Goal: Task Accomplishment & Management: Complete application form

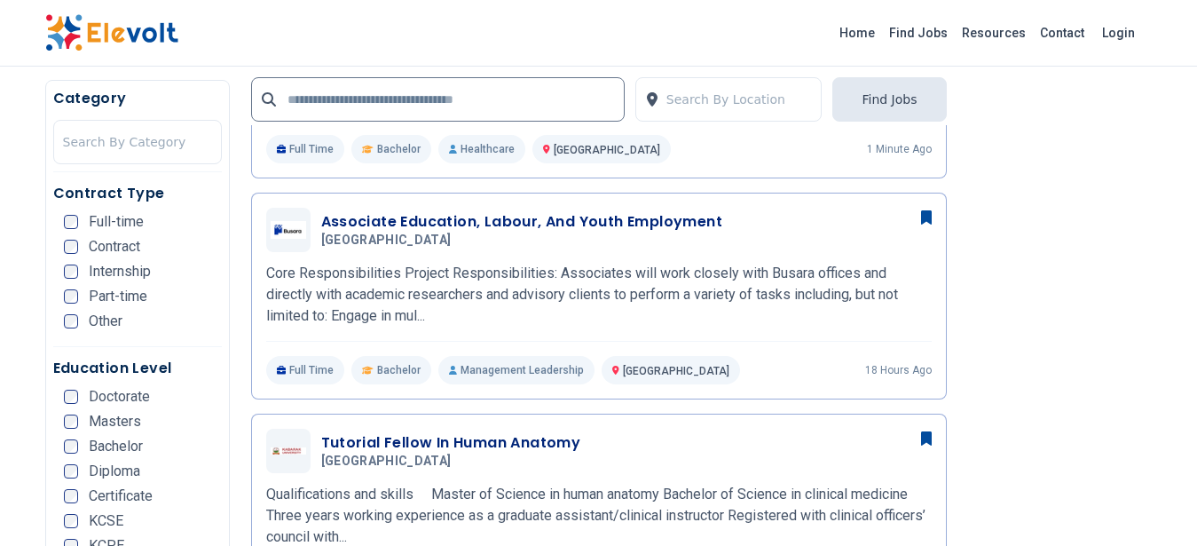
scroll to position [840, 0]
click at [729, 290] on p "Core Responsibilities Project Responsibilities: Associates will work closely wi…" at bounding box center [599, 295] width 666 height 64
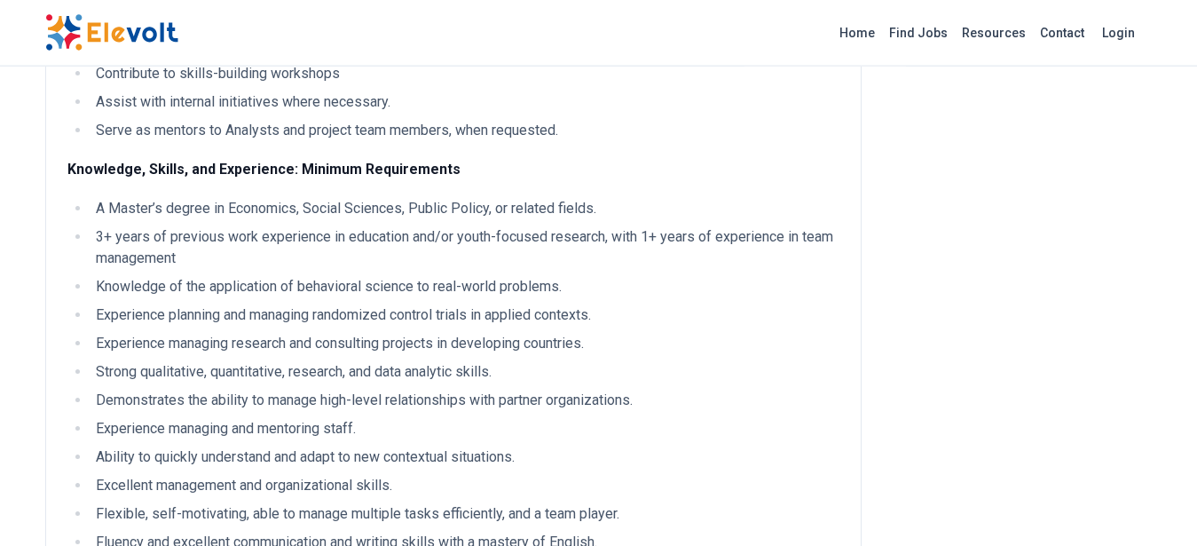
scroll to position [898, 0]
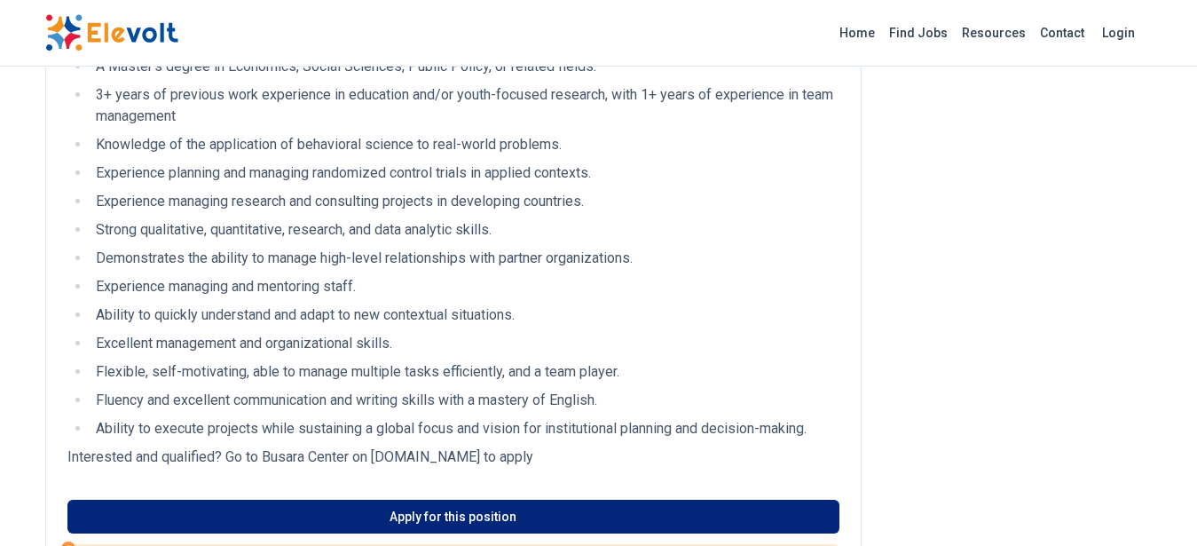
click at [502, 522] on link "Apply for this position" at bounding box center [453, 517] width 772 height 34
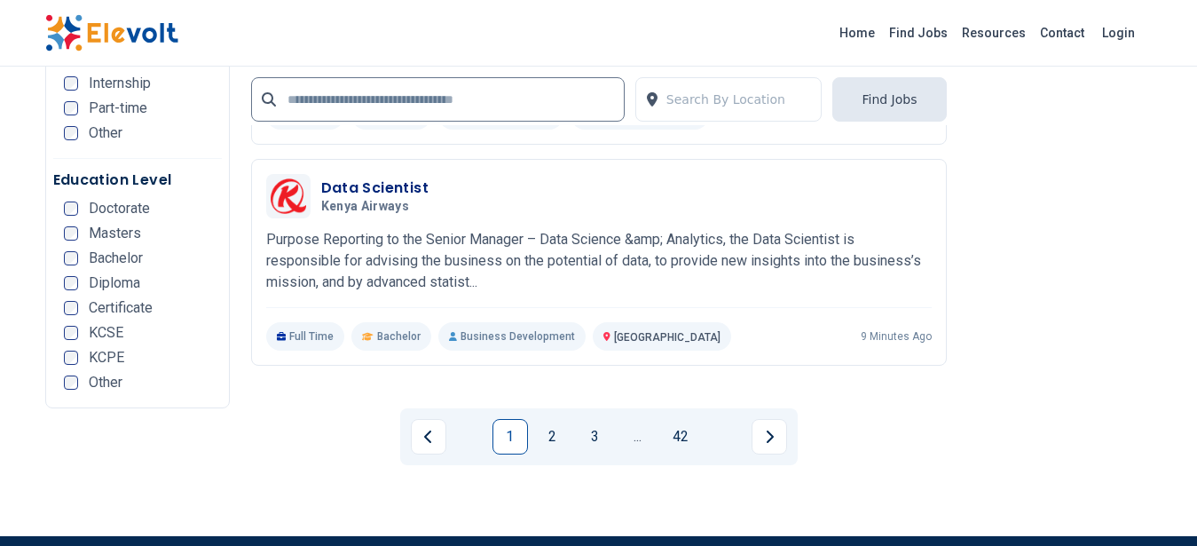
scroll to position [3771, 0]
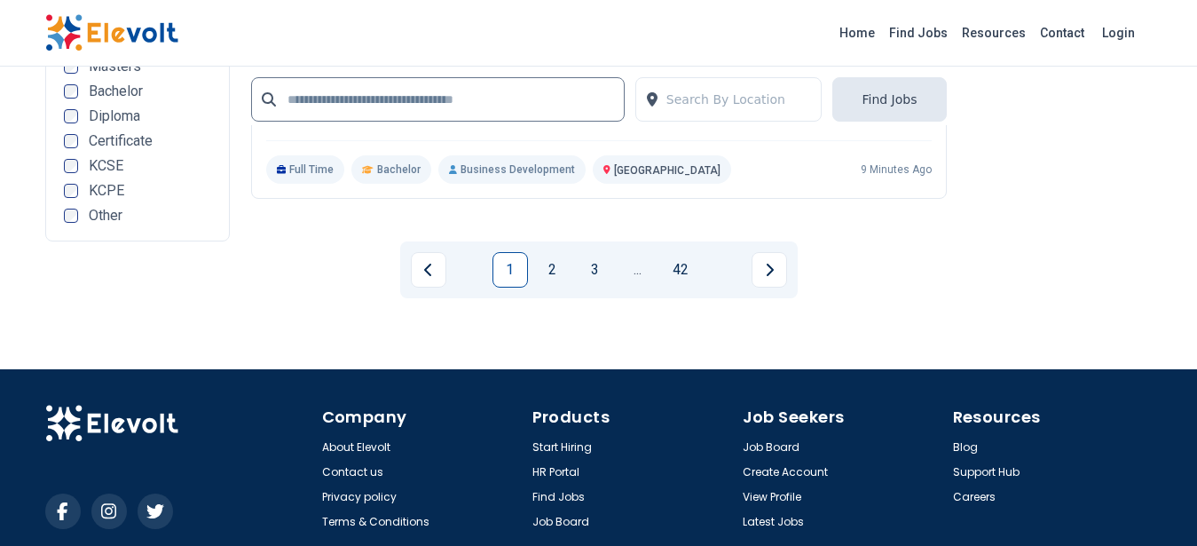
click at [558, 249] on div "1 2 3 ... 42" at bounding box center [599, 269] width 398 height 57
click at [548, 272] on link "2" at bounding box center [553, 270] width 36 height 36
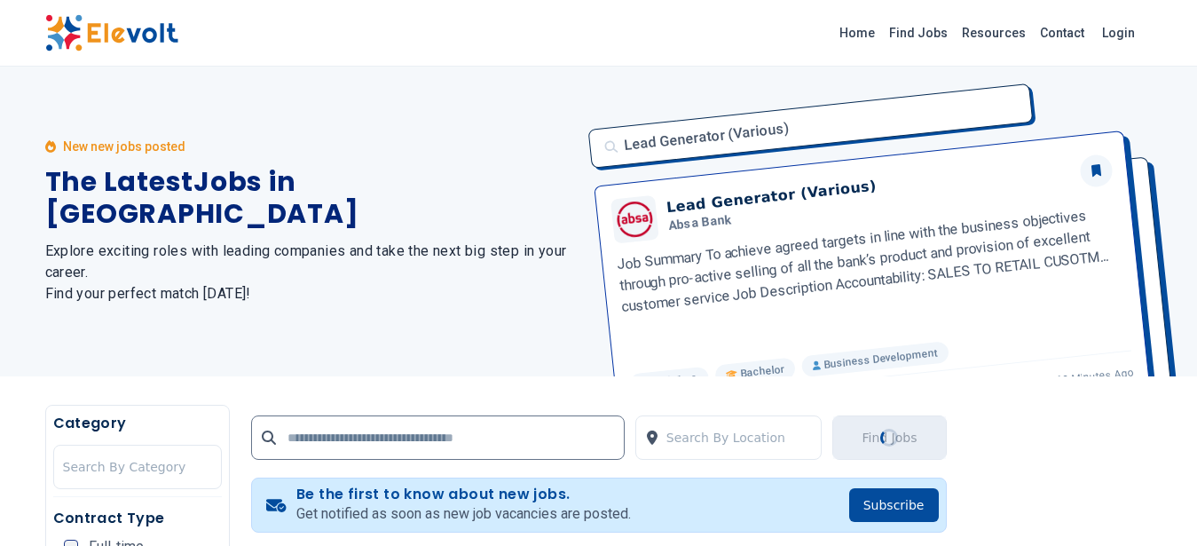
scroll to position [0, 0]
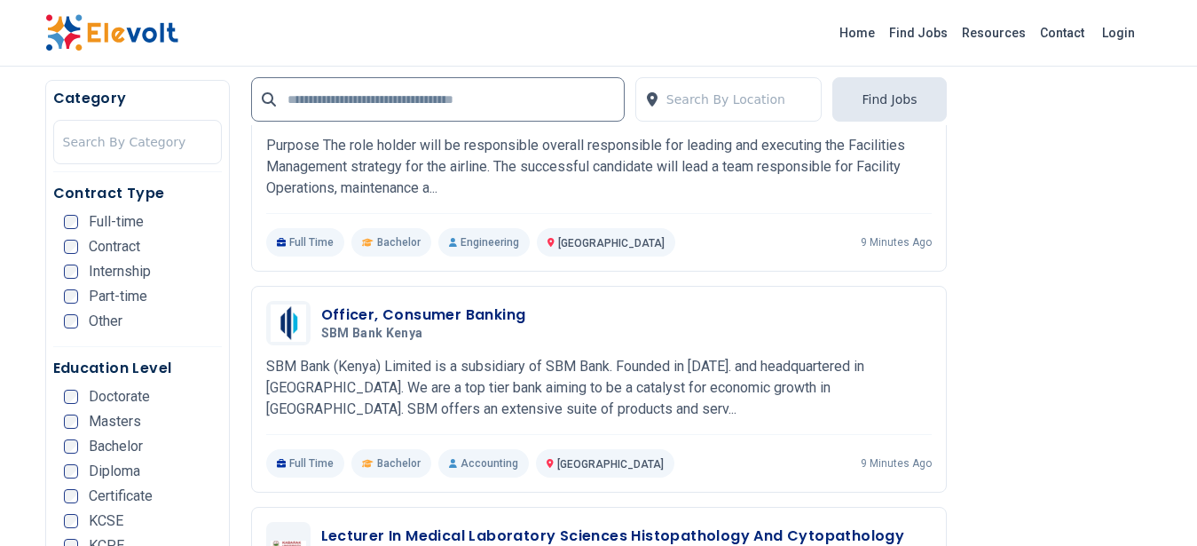
scroll to position [840, 0]
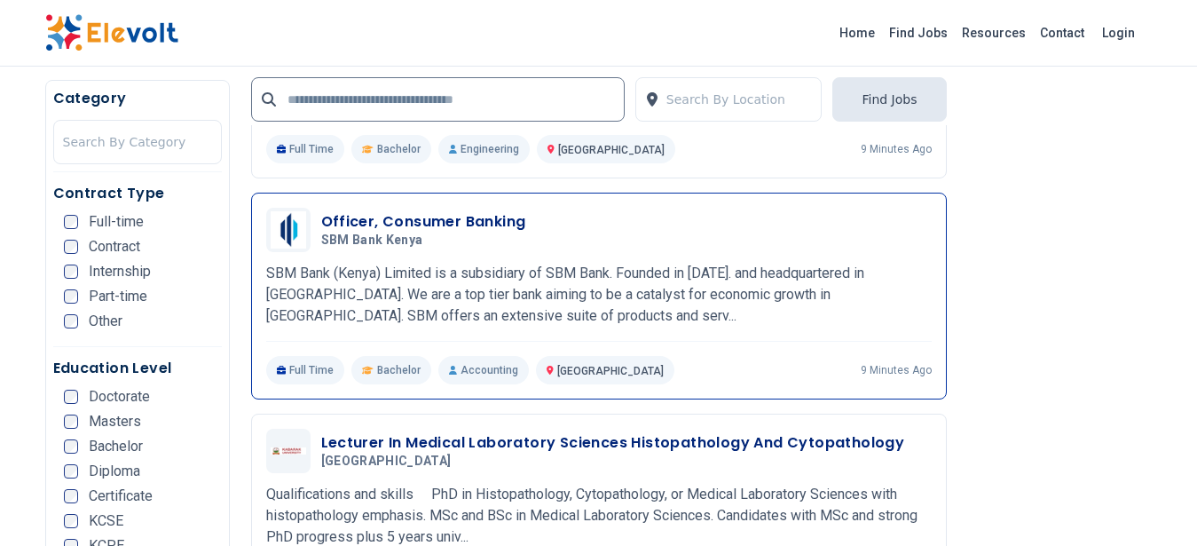
click at [668, 242] on div "Officer, Consumer Banking SBM Bank Kenya 08/12/2025 09/11/2025" at bounding box center [626, 229] width 611 height 37
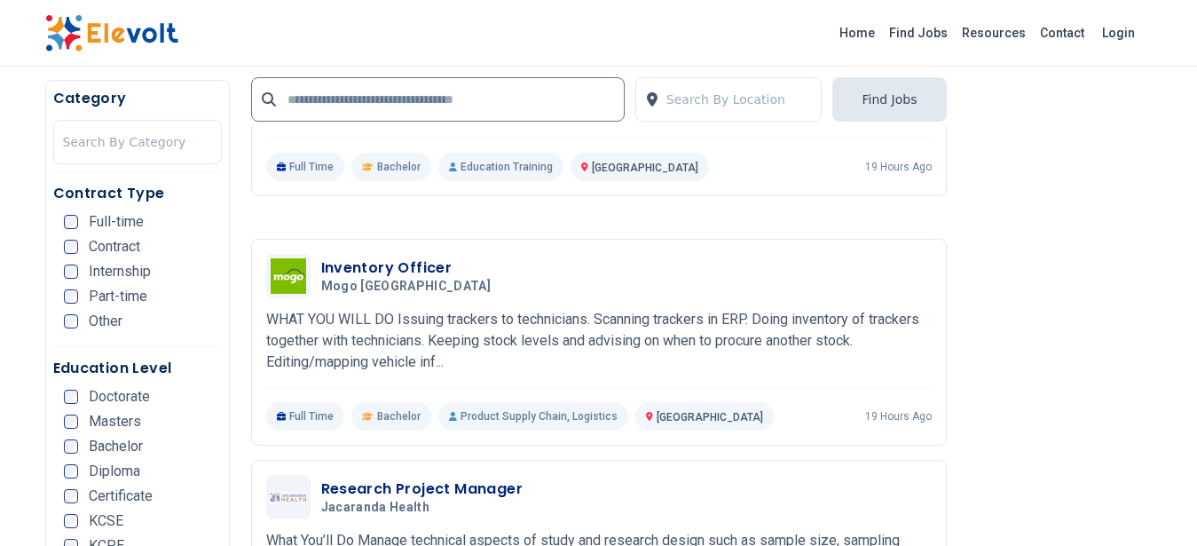
scroll to position [3296, 0]
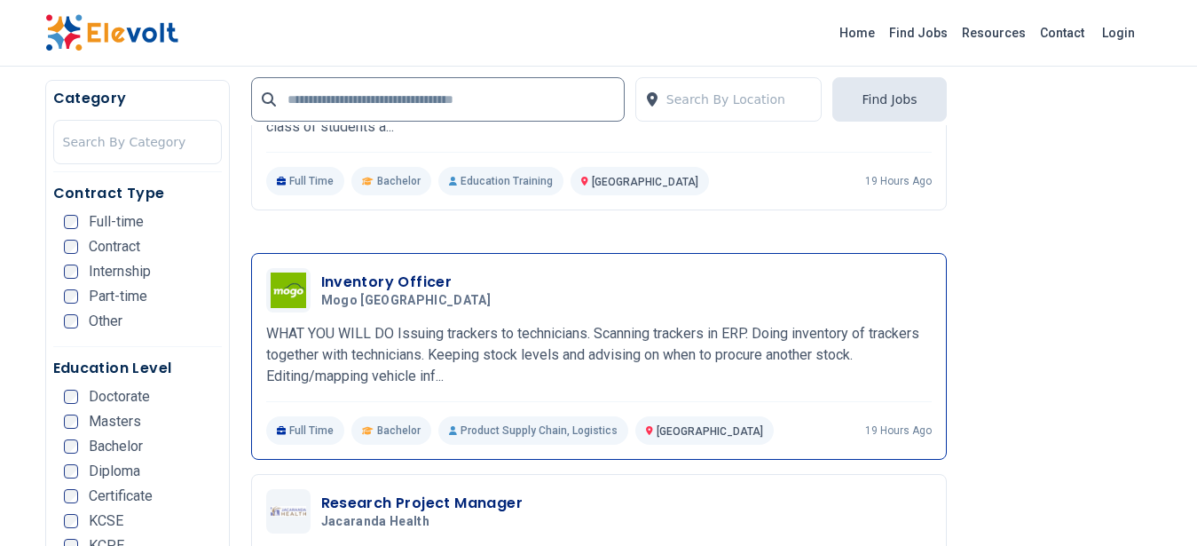
click at [583, 304] on div "Inventory Officer Mogo Kenya 08/11/2025 09/10/2025" at bounding box center [626, 290] width 611 height 37
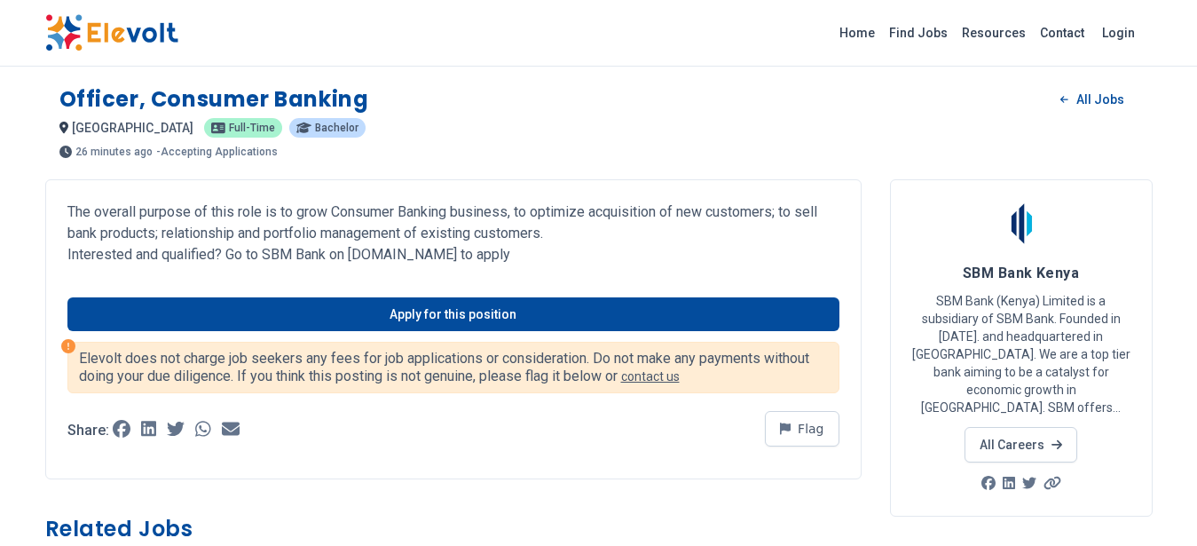
click at [506, 309] on link "Apply for this position" at bounding box center [453, 314] width 772 height 34
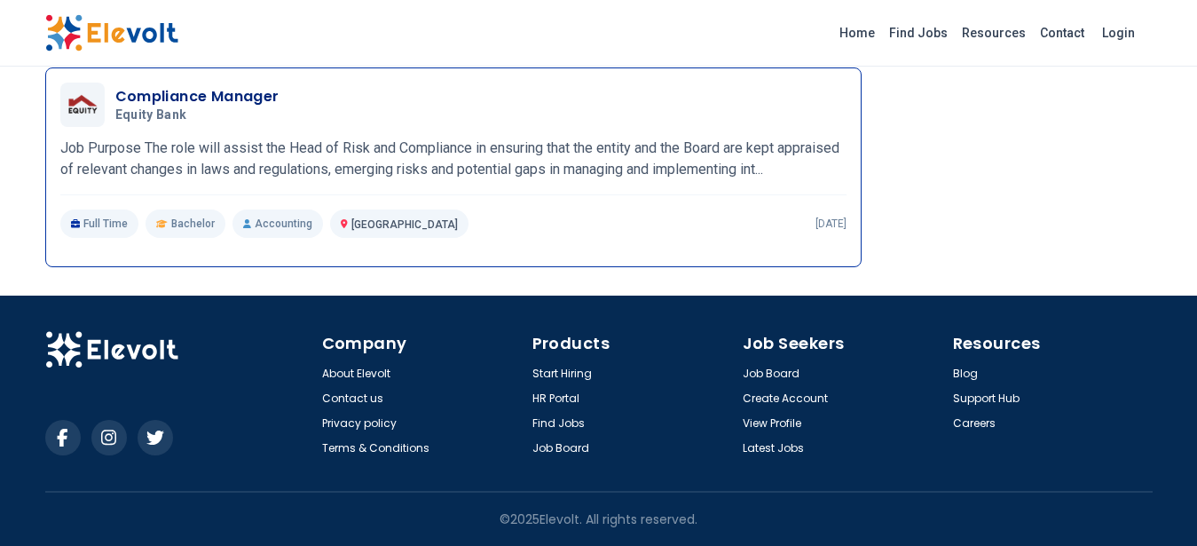
scroll to position [1608, 0]
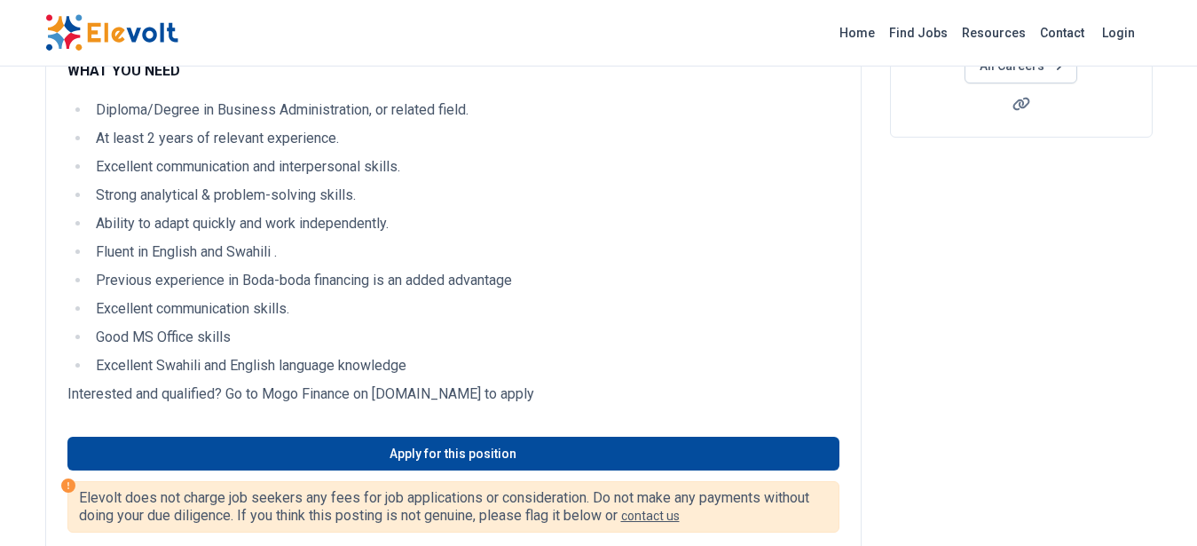
scroll to position [449, 0]
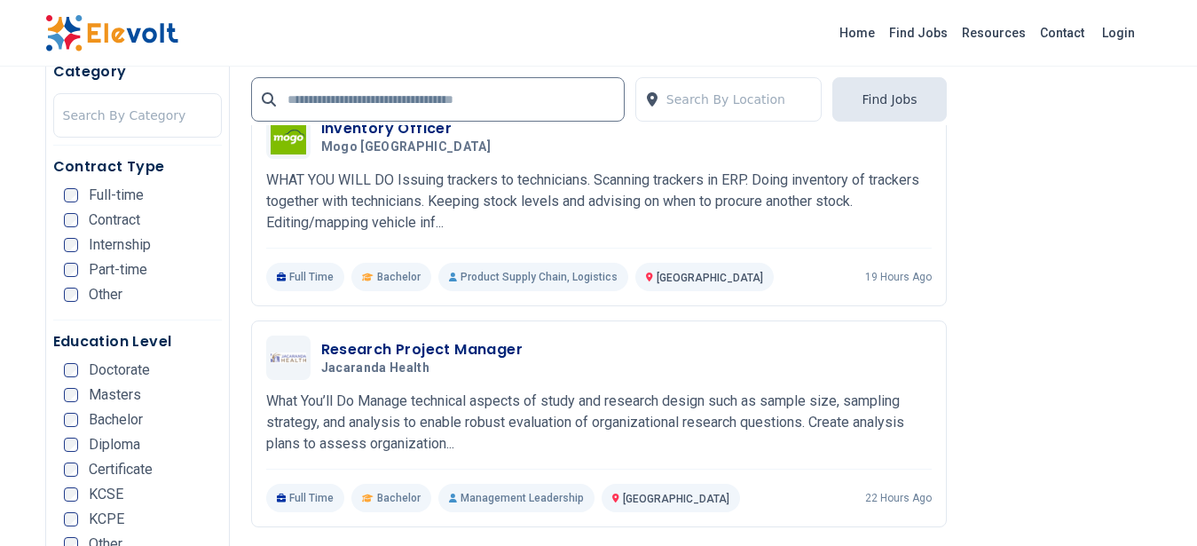
scroll to position [3840, 0]
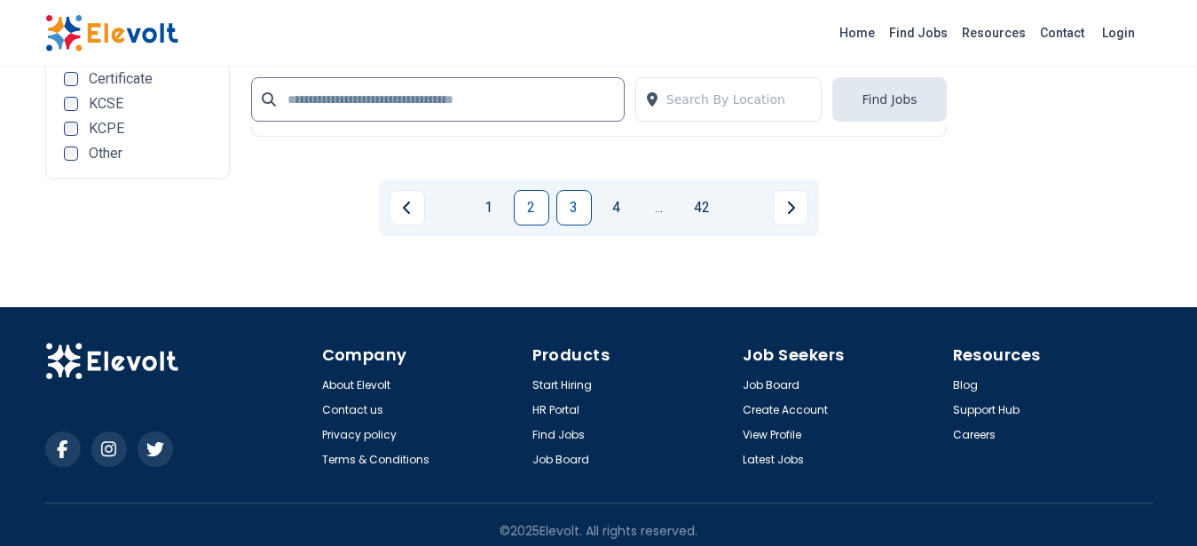
click at [571, 206] on link "3" at bounding box center [575, 208] width 36 height 36
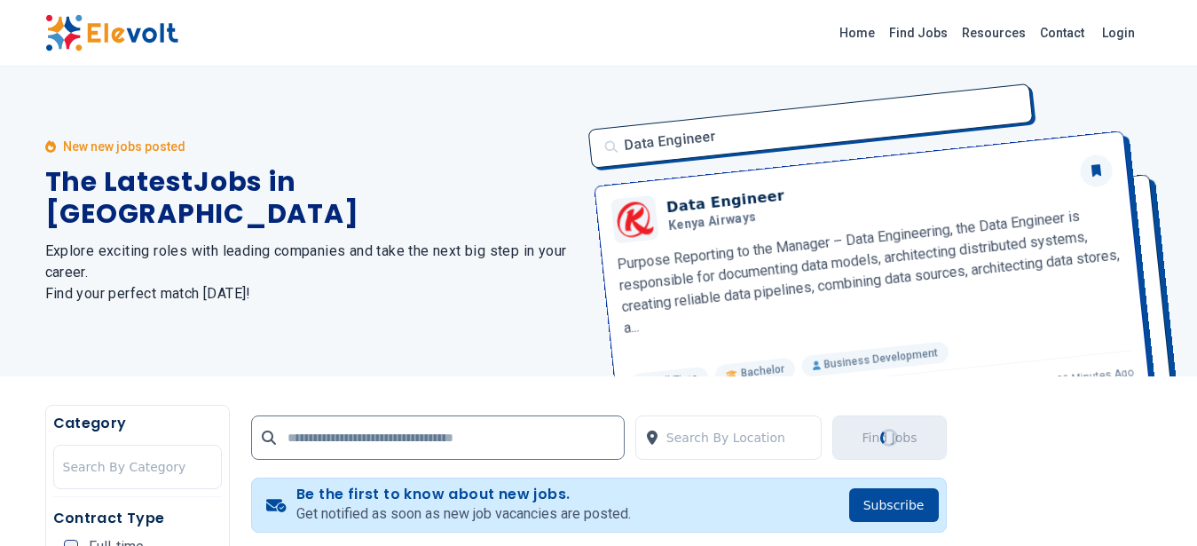
scroll to position [0, 0]
click at [571, 206] on h1 "The Latest Jobs in Kenya" at bounding box center [311, 199] width 533 height 64
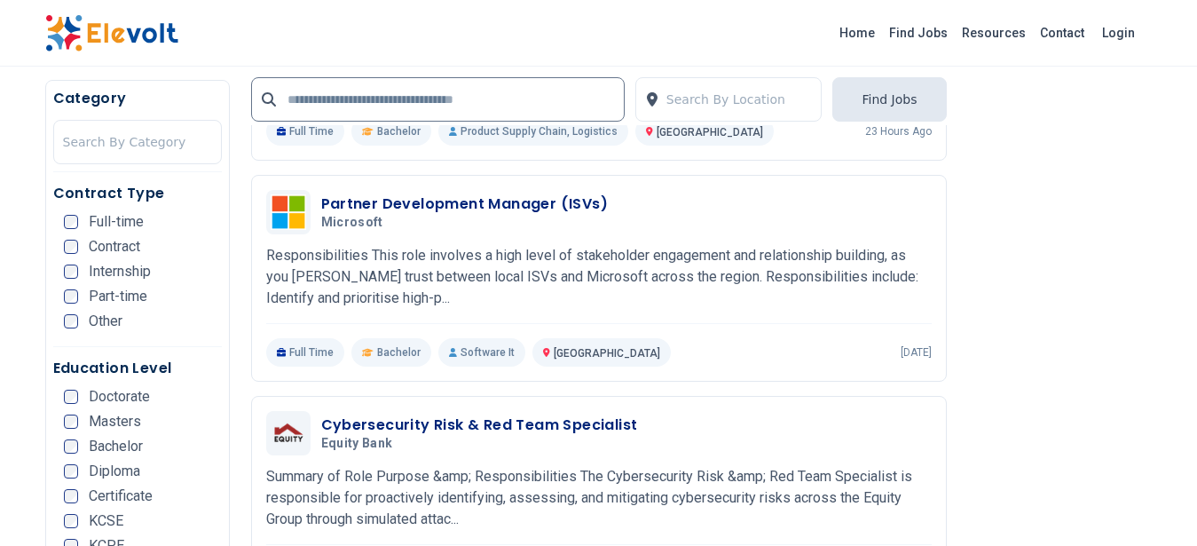
scroll to position [3183, 0]
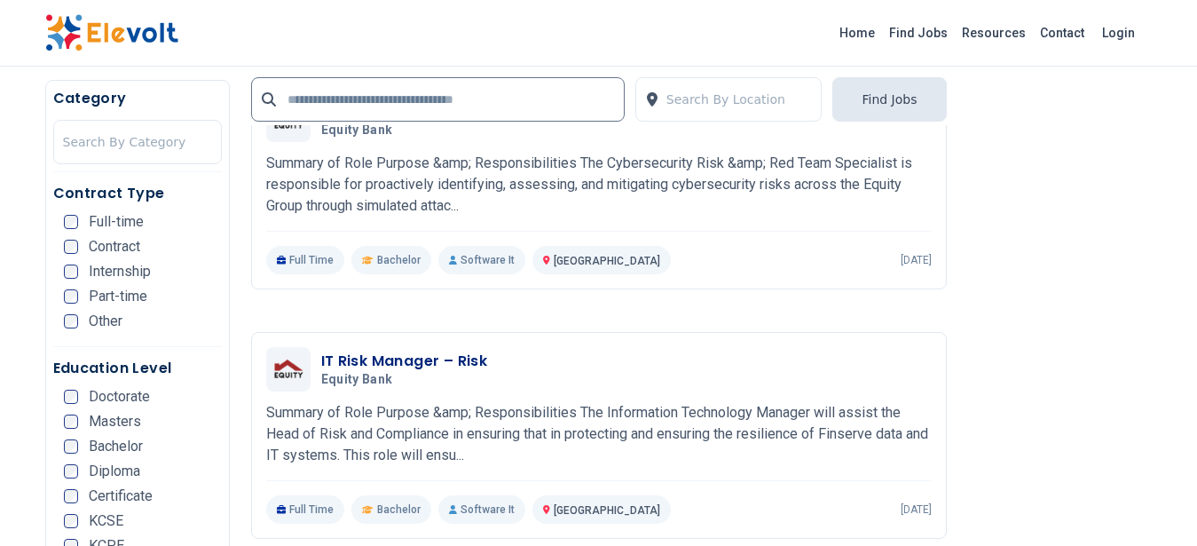
drag, startPoint x: 1212, startPoint y: 531, endPoint x: 1209, endPoint y: 506, distance: 25.0
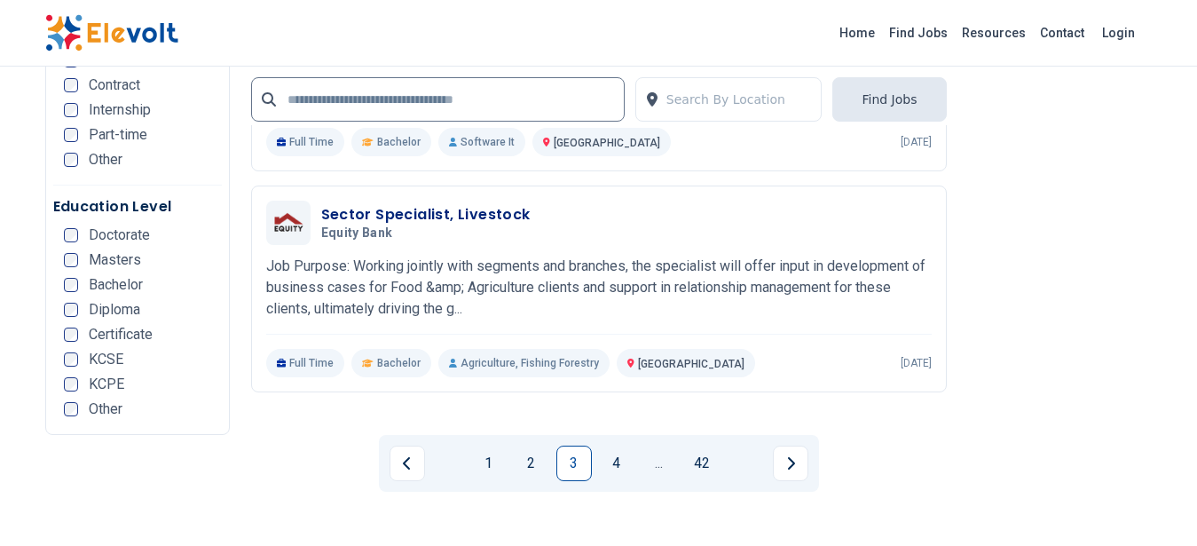
scroll to position [3800, 0]
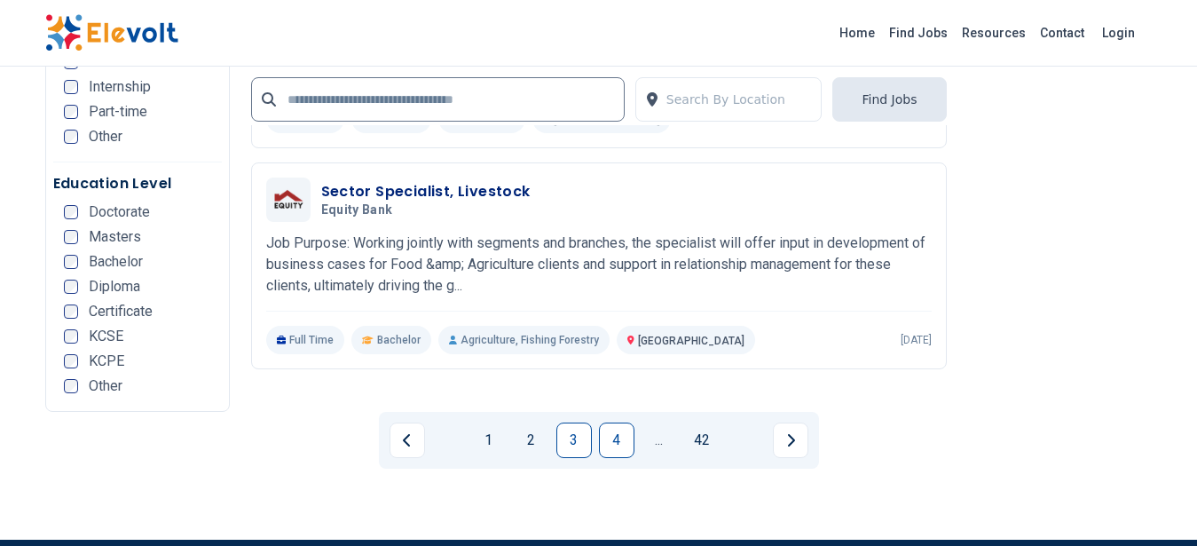
click at [624, 434] on link "4" at bounding box center [617, 441] width 36 height 36
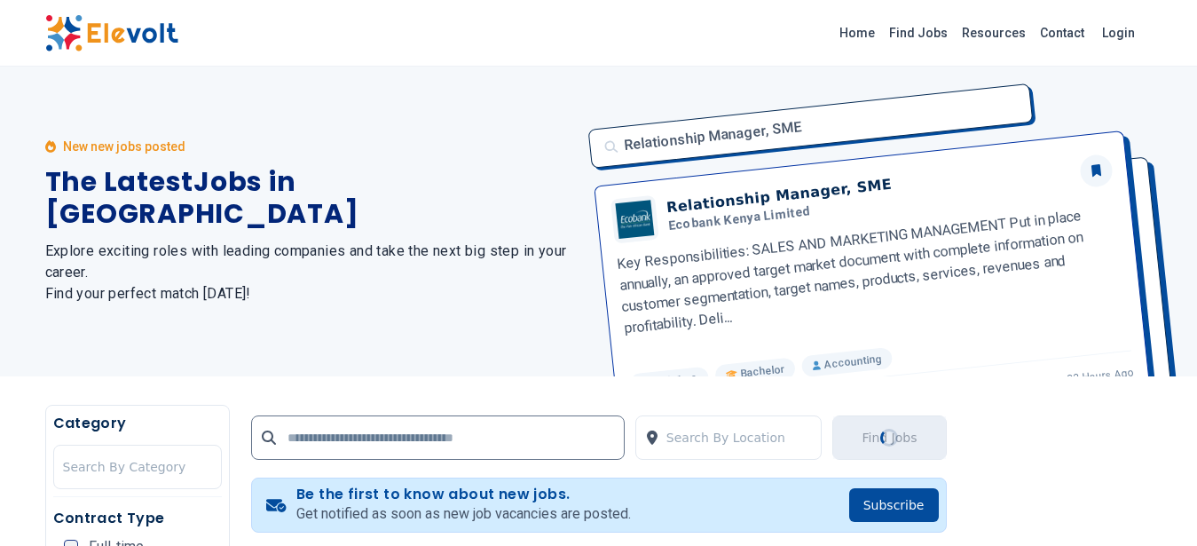
scroll to position [0, 0]
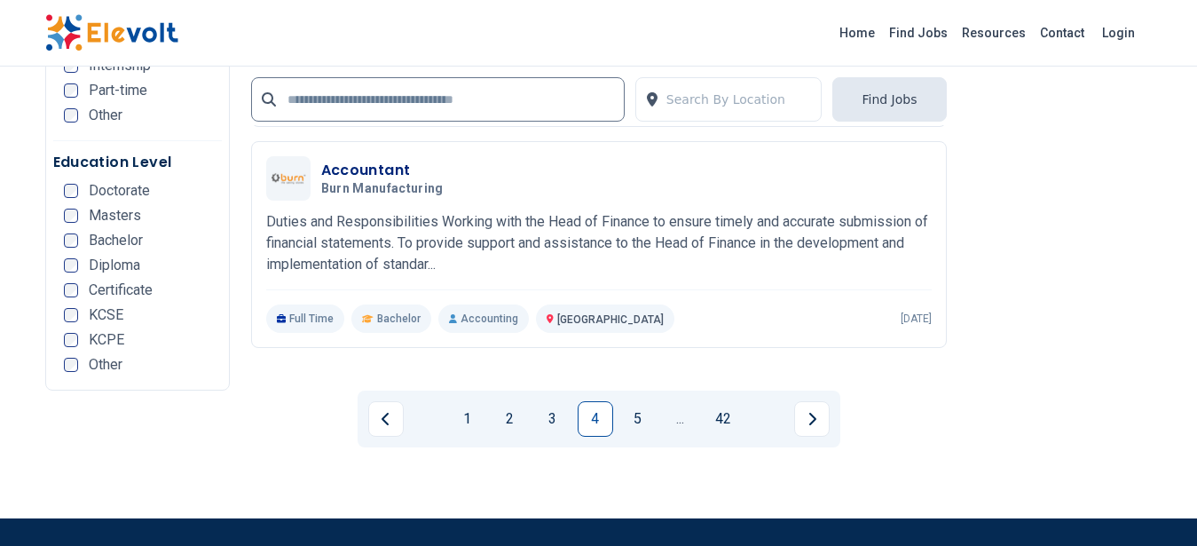
scroll to position [3852, 0]
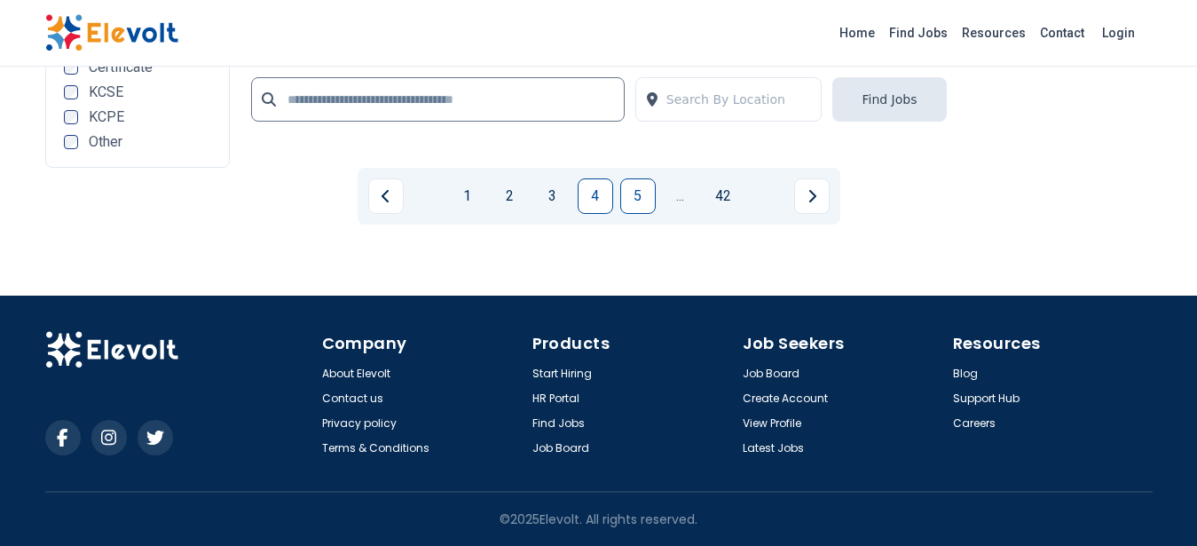
click at [637, 193] on link "5" at bounding box center [638, 196] width 36 height 36
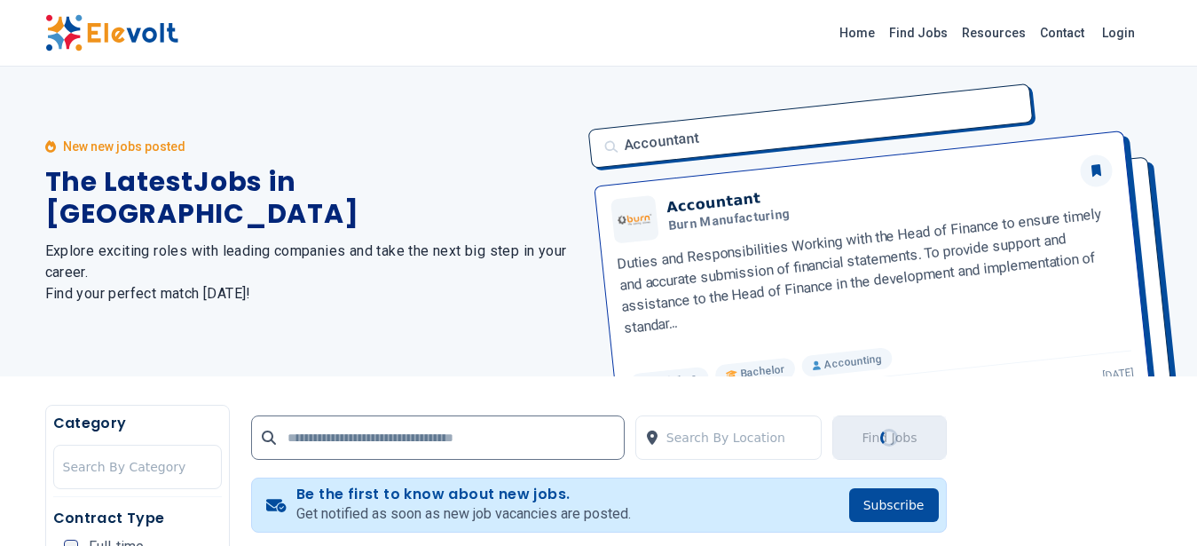
scroll to position [0, 0]
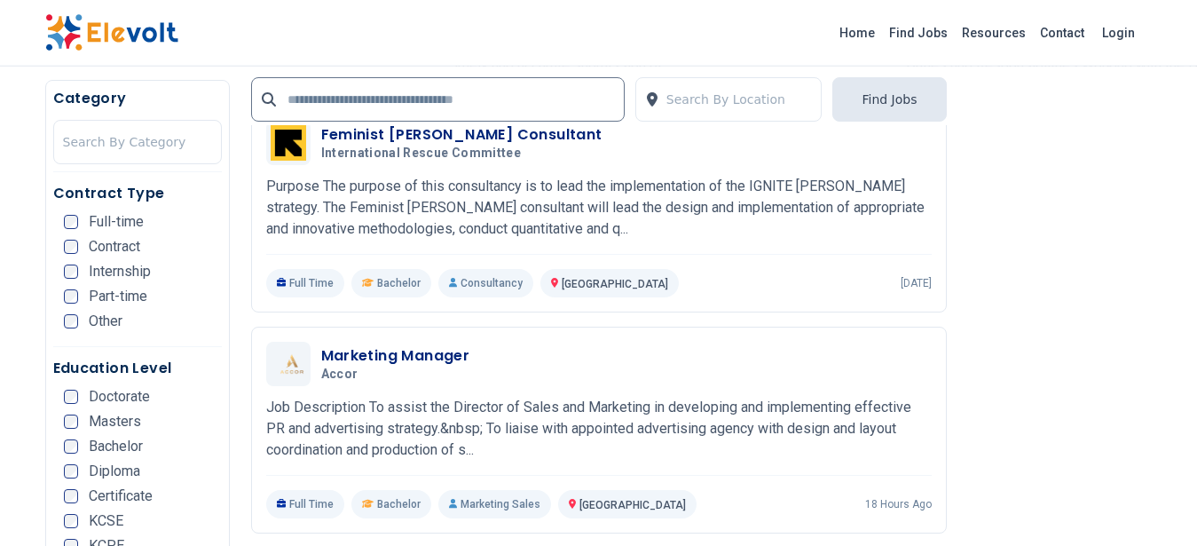
scroll to position [2793, 0]
